Goal: Communication & Community: Answer question/provide support

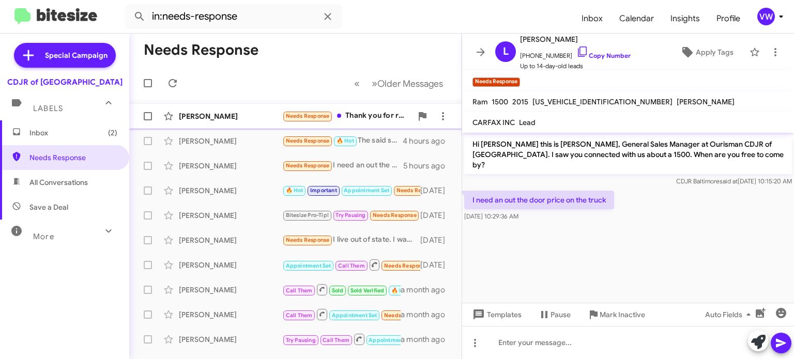
click at [315, 118] on span "Needs Response" at bounding box center [308, 116] width 44 height 7
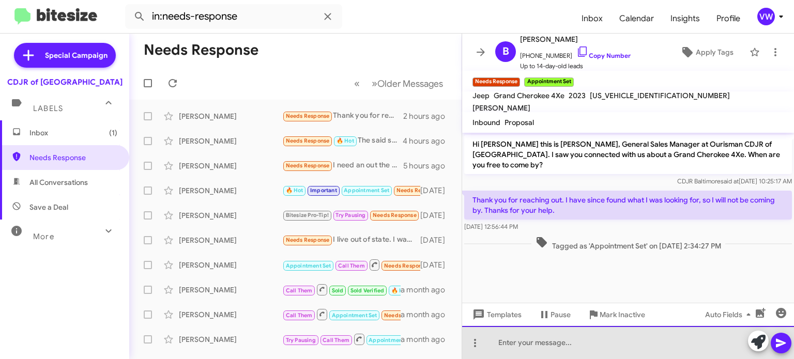
click at [587, 339] on div at bounding box center [628, 342] width 332 height 33
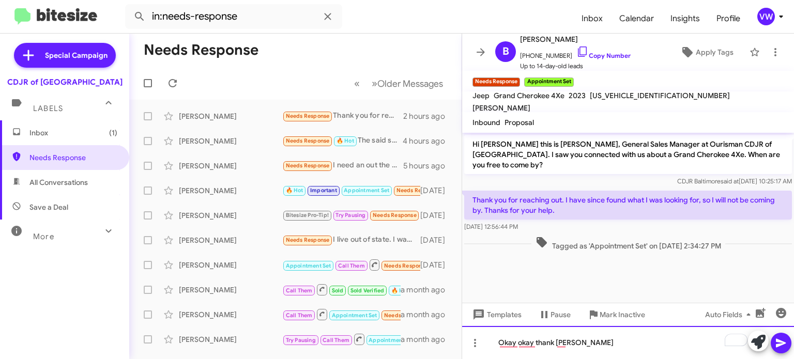
click at [626, 346] on div "Okay okay thank [PERSON_NAME]" at bounding box center [628, 342] width 332 height 33
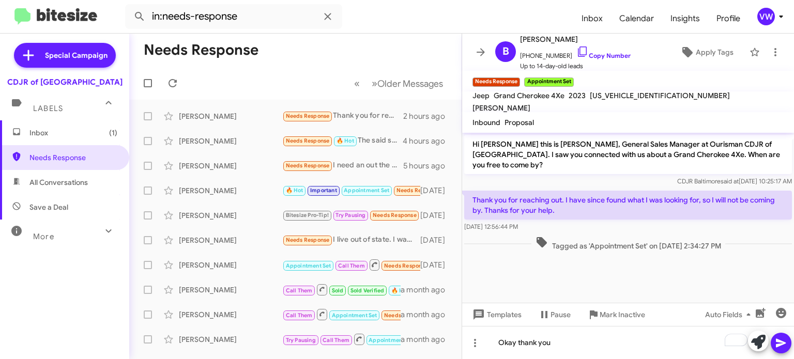
click at [785, 345] on icon at bounding box center [781, 343] width 12 height 12
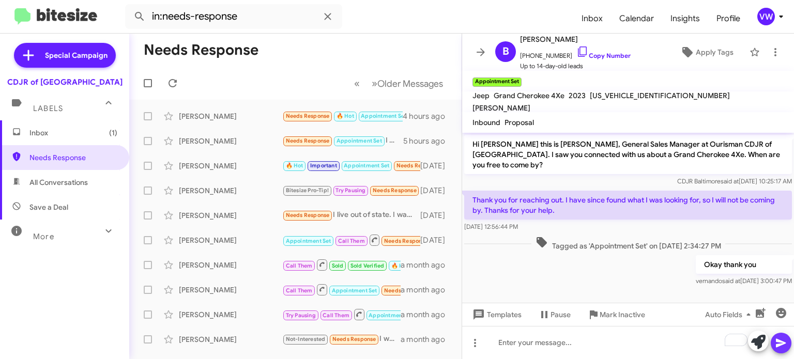
click at [784, 342] on icon at bounding box center [781, 343] width 12 height 12
click at [301, 143] on span "Needs Response" at bounding box center [308, 141] width 44 height 7
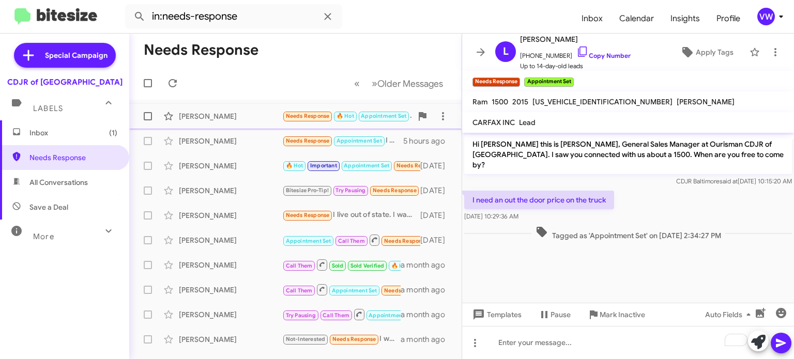
click at [315, 116] on span "Needs Response" at bounding box center [308, 116] width 44 height 7
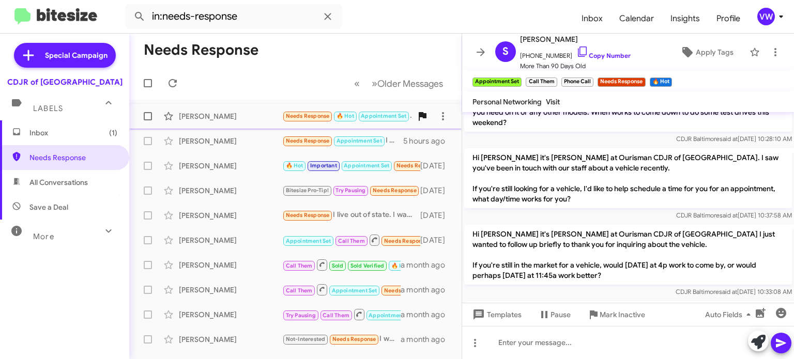
scroll to position [172, 0]
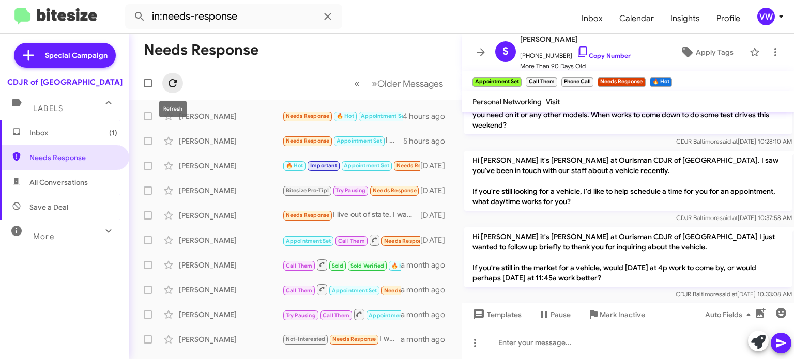
click at [178, 78] on icon at bounding box center [172, 83] width 12 height 12
click at [172, 83] on icon at bounding box center [172, 83] width 12 height 12
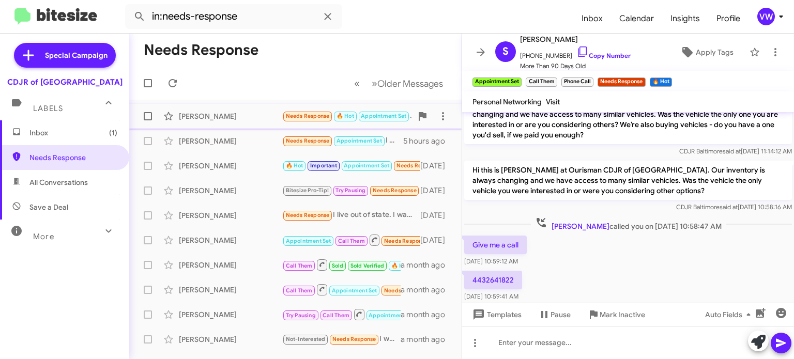
scroll to position [1123, 0]
